Goal: Task Accomplishment & Management: Complete application form

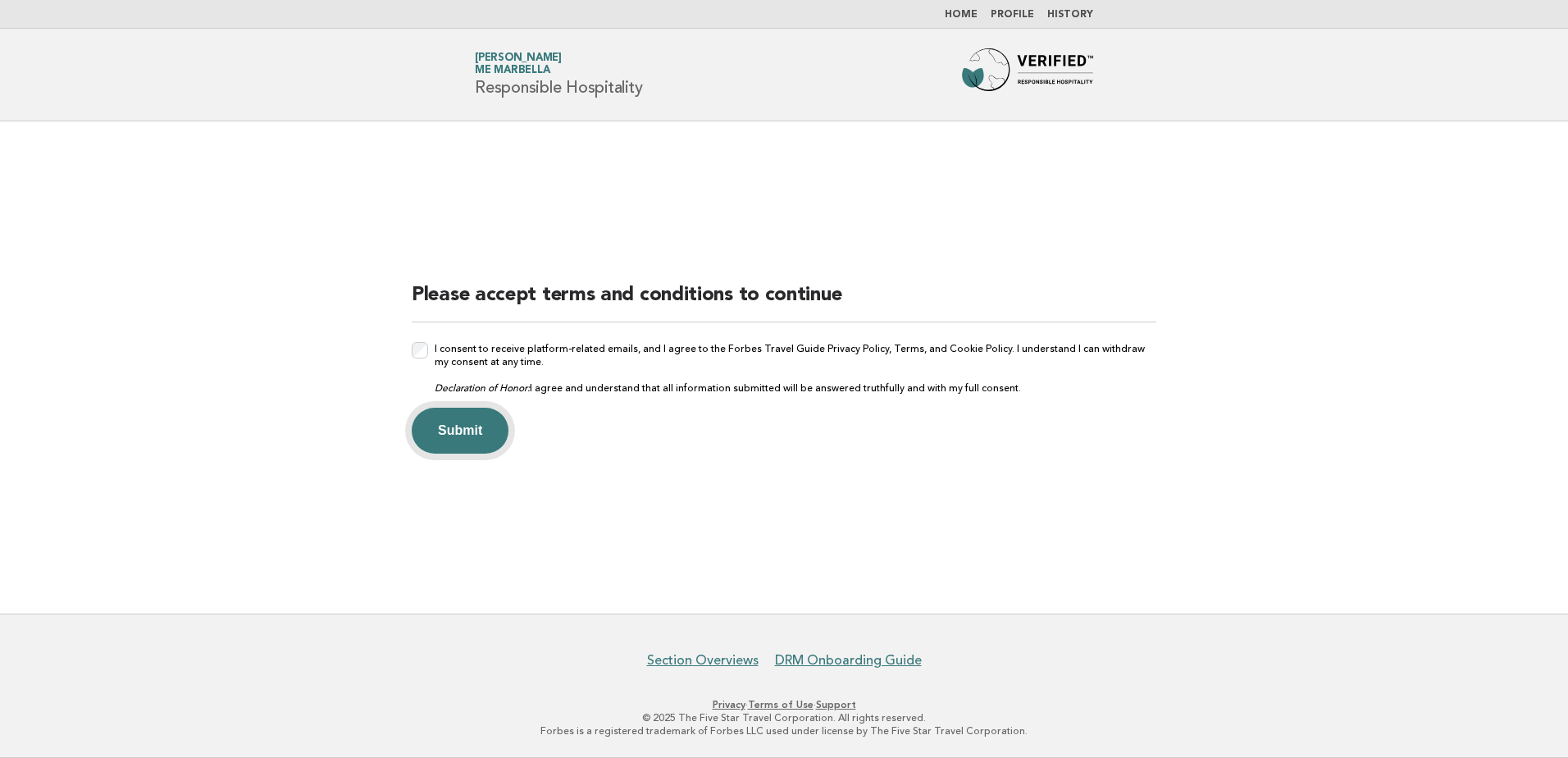
click at [482, 423] on button "Submit" at bounding box center [460, 431] width 96 height 46
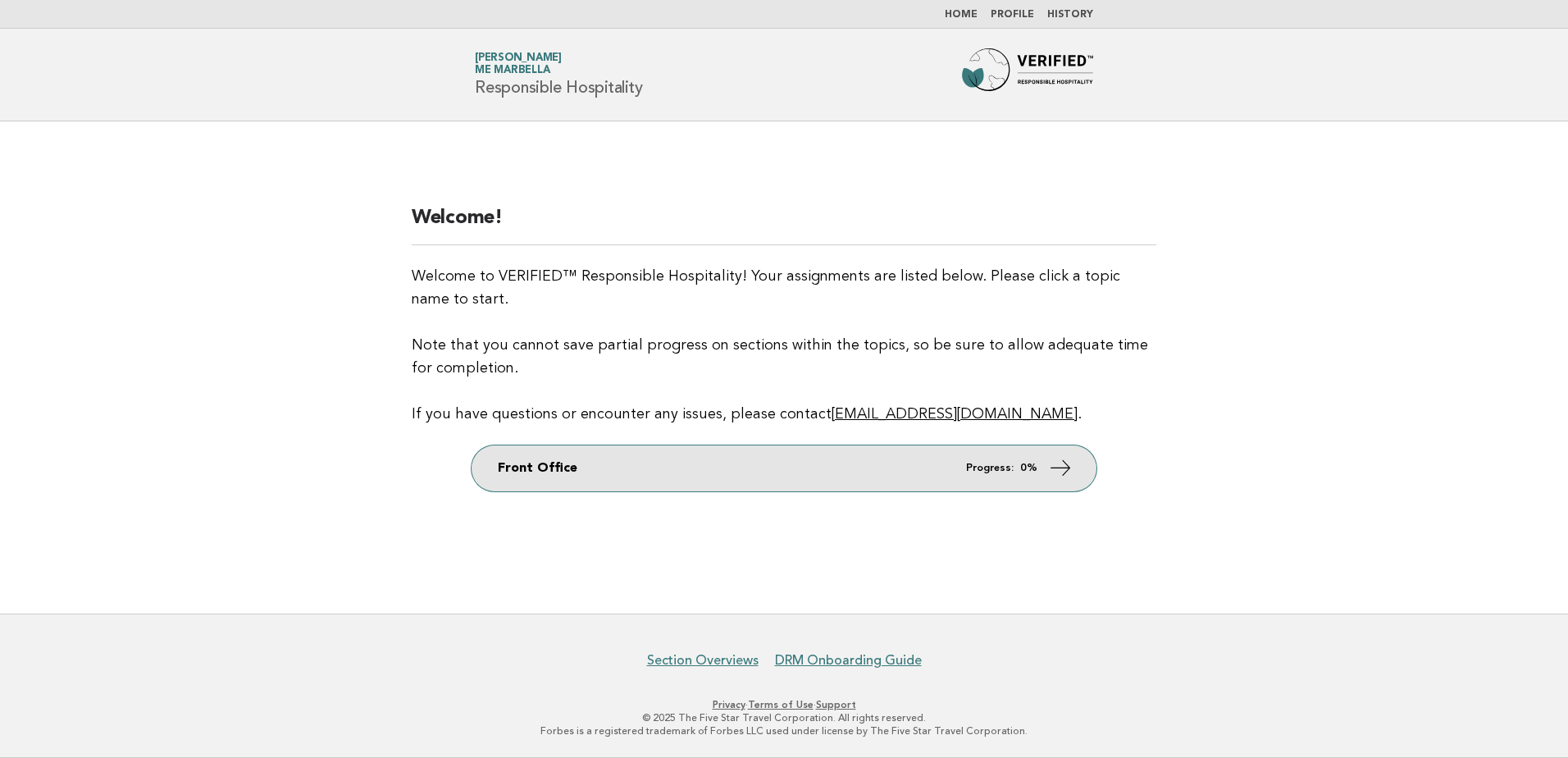
click at [1042, 470] on link "Front Office Progress: 0%" at bounding box center [784, 469] width 625 height 46
click at [1057, 471] on icon at bounding box center [1061, 467] width 24 height 24
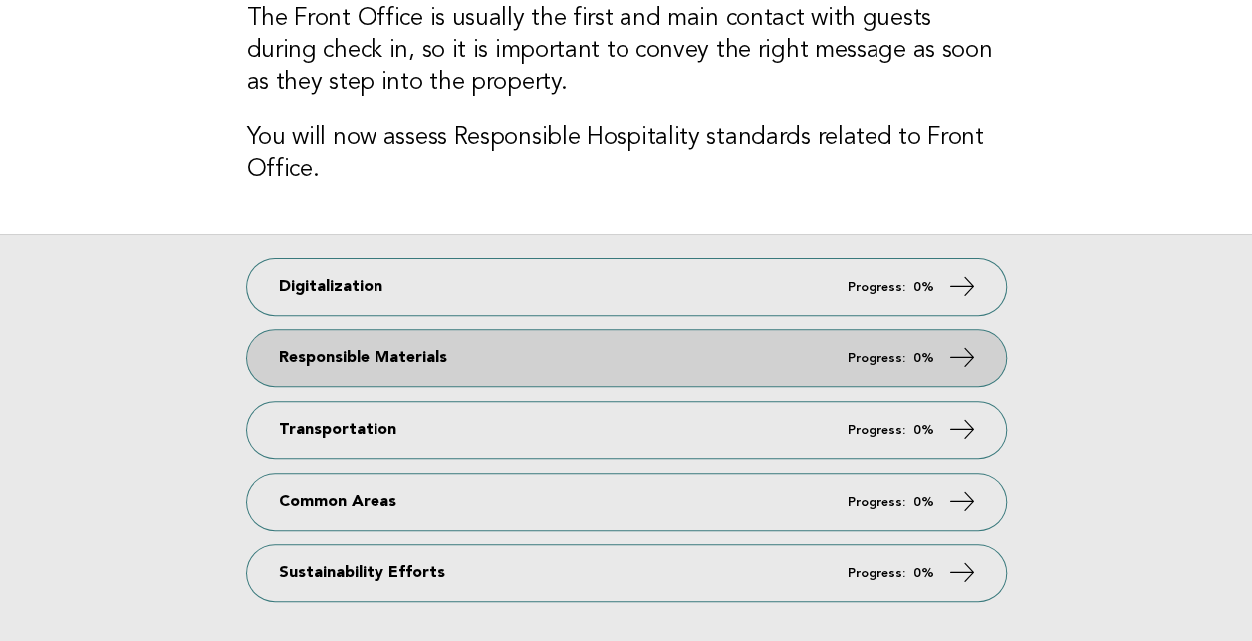
scroll to position [199, 0]
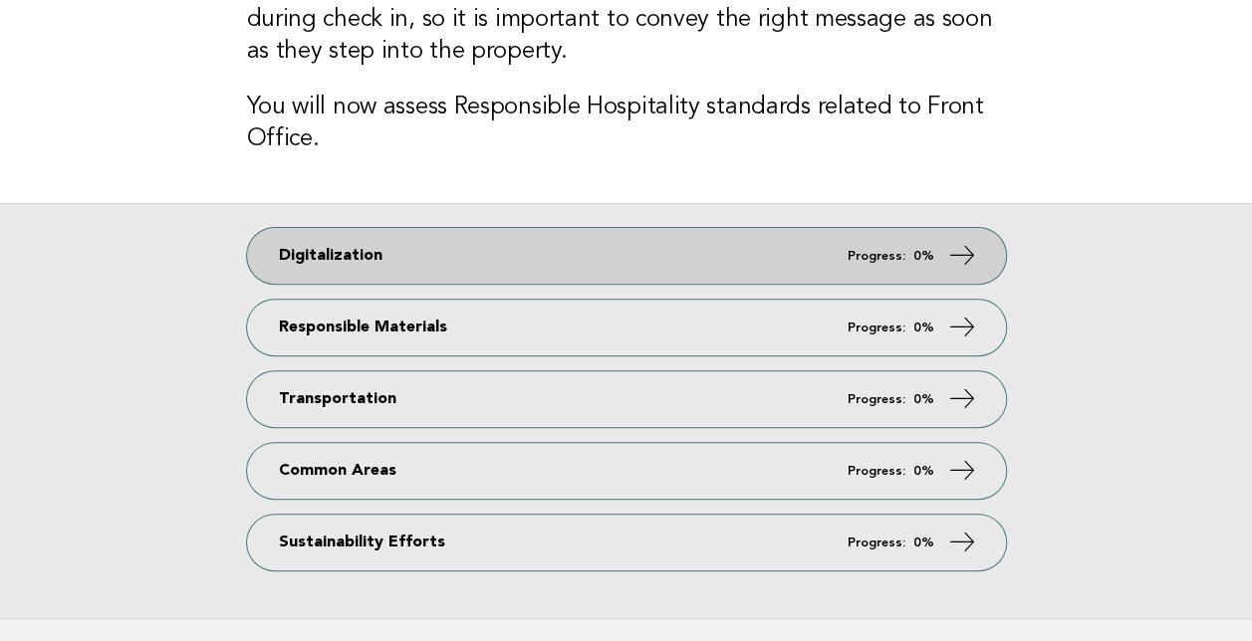
click at [930, 256] on strong "0%" at bounding box center [923, 256] width 21 height 13
click at [962, 253] on icon at bounding box center [961, 255] width 29 height 29
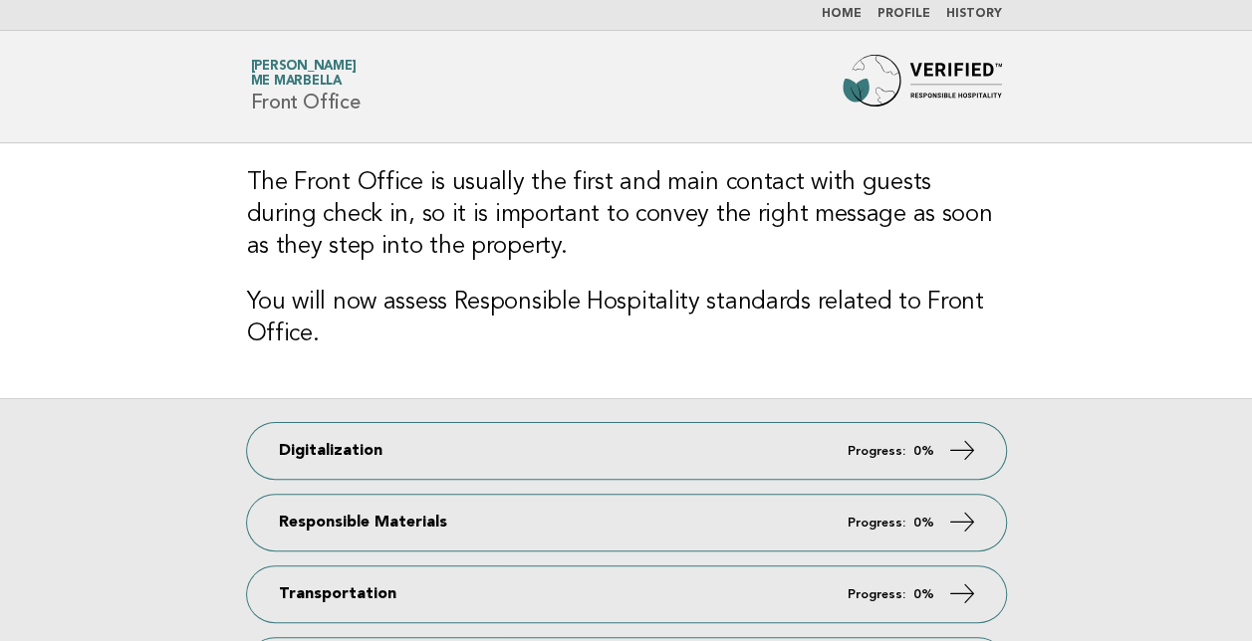
scroll to position [0, 0]
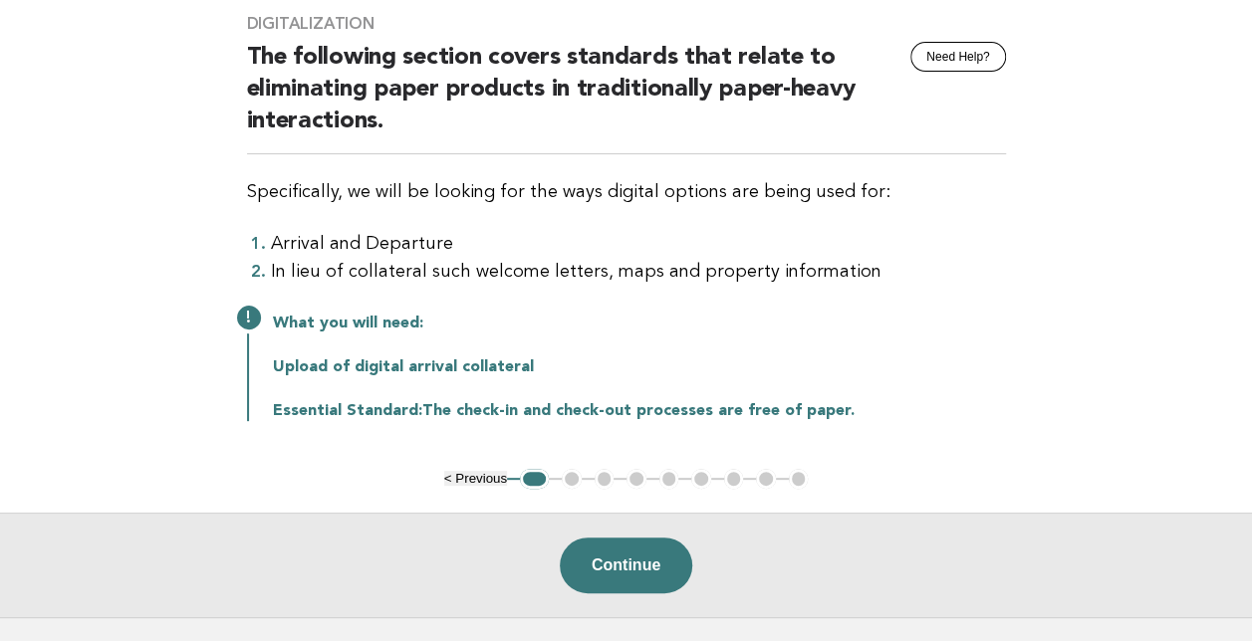
scroll to position [199, 0]
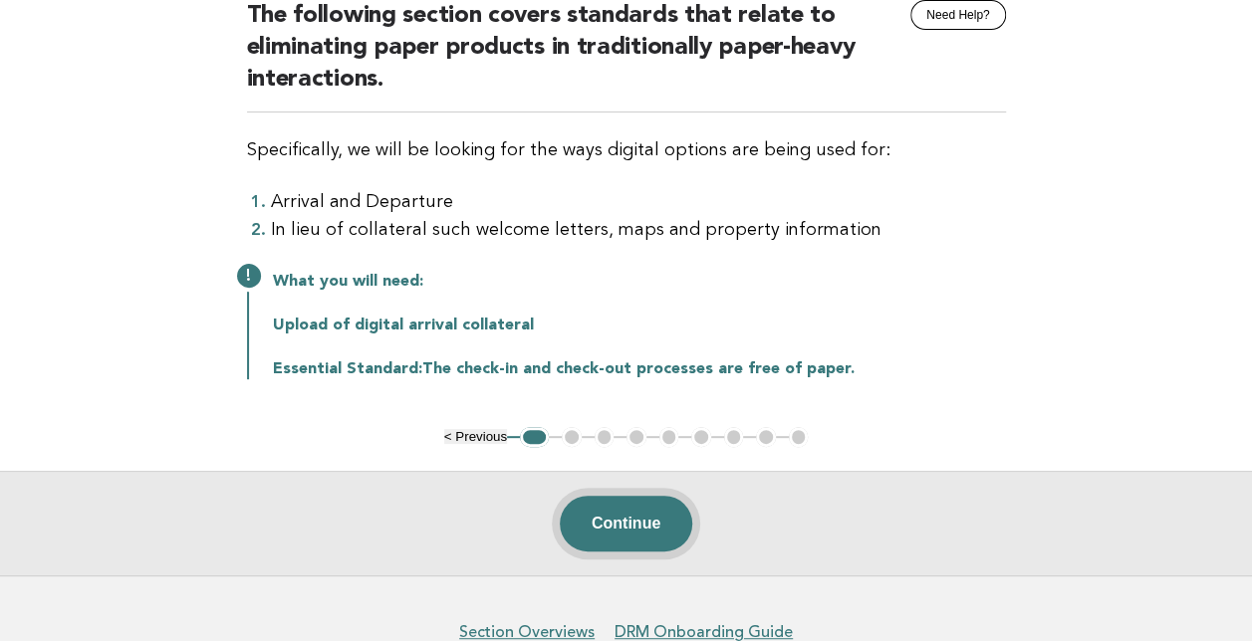
click at [629, 526] on button "Continue" at bounding box center [626, 524] width 132 height 56
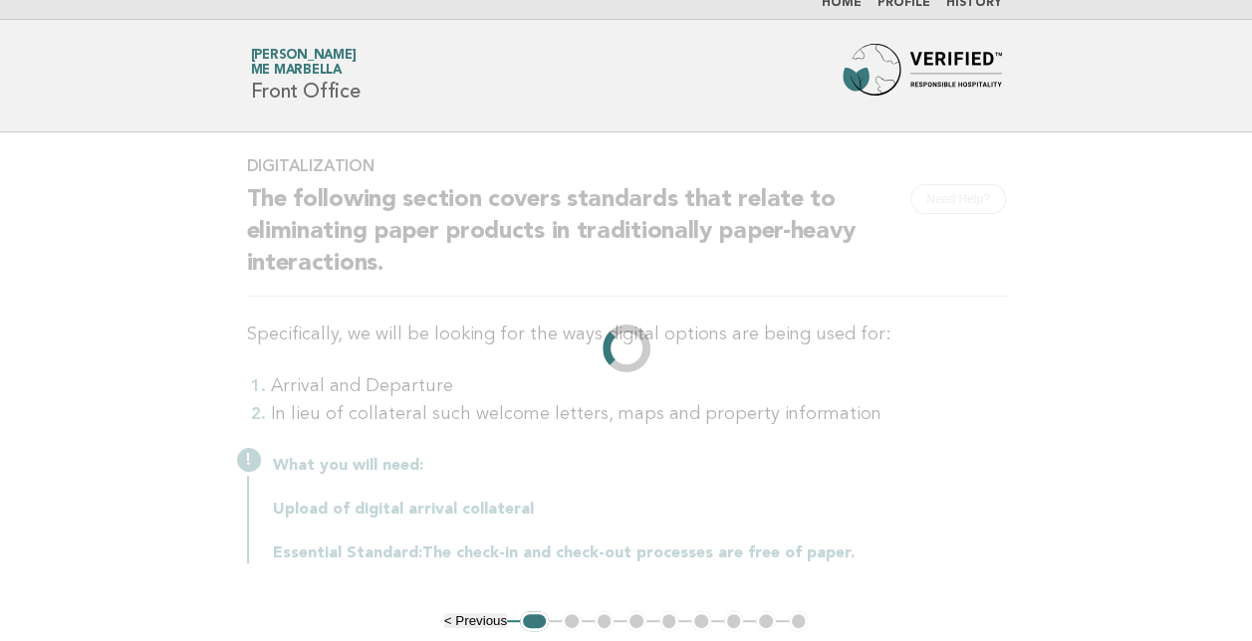
scroll to position [0, 0]
